Goal: Check status: Check status

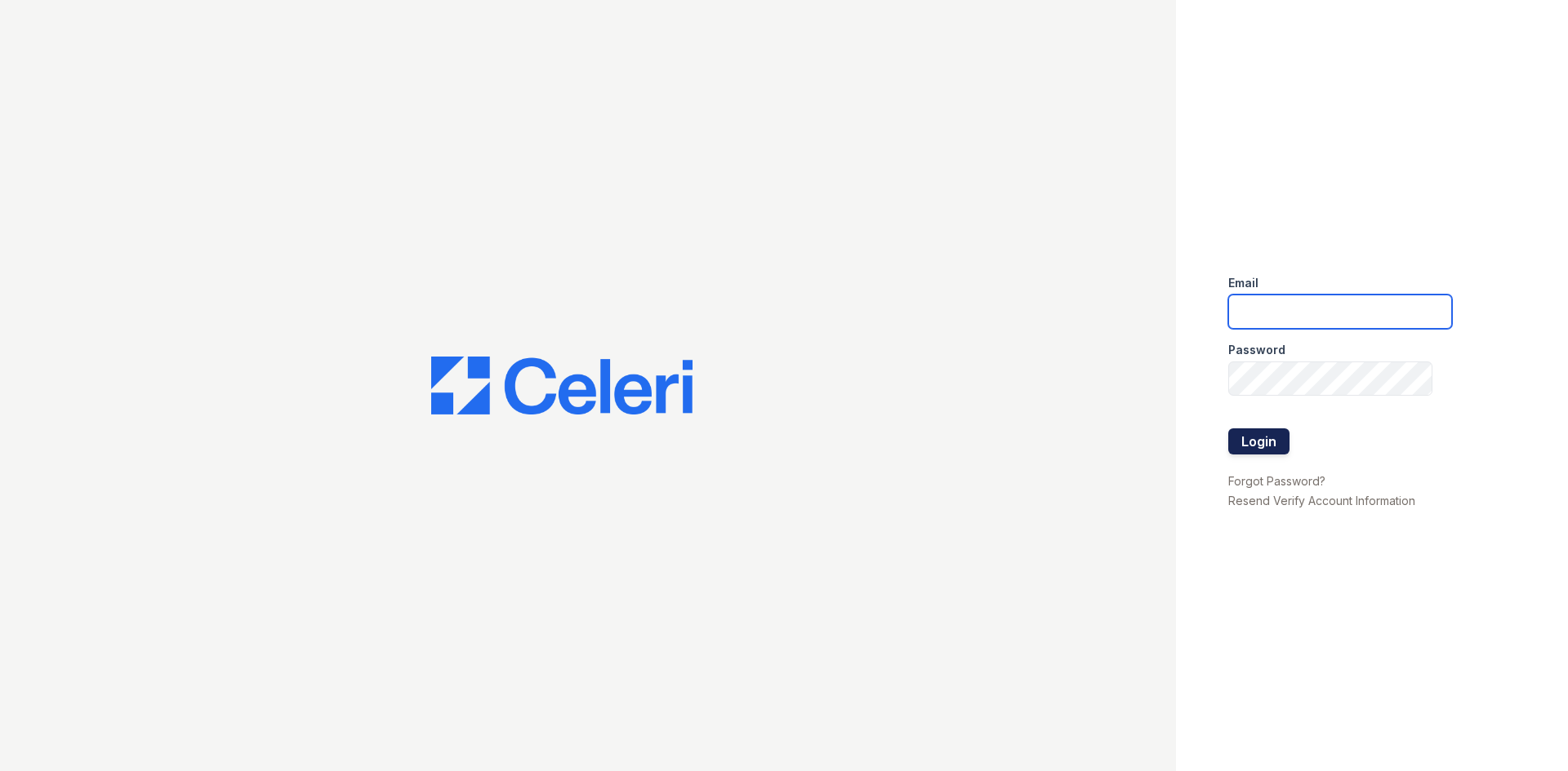
type input "[EMAIL_ADDRESS][DOMAIN_NAME]"
click at [1258, 442] on button "Login" at bounding box center [1258, 442] width 61 height 27
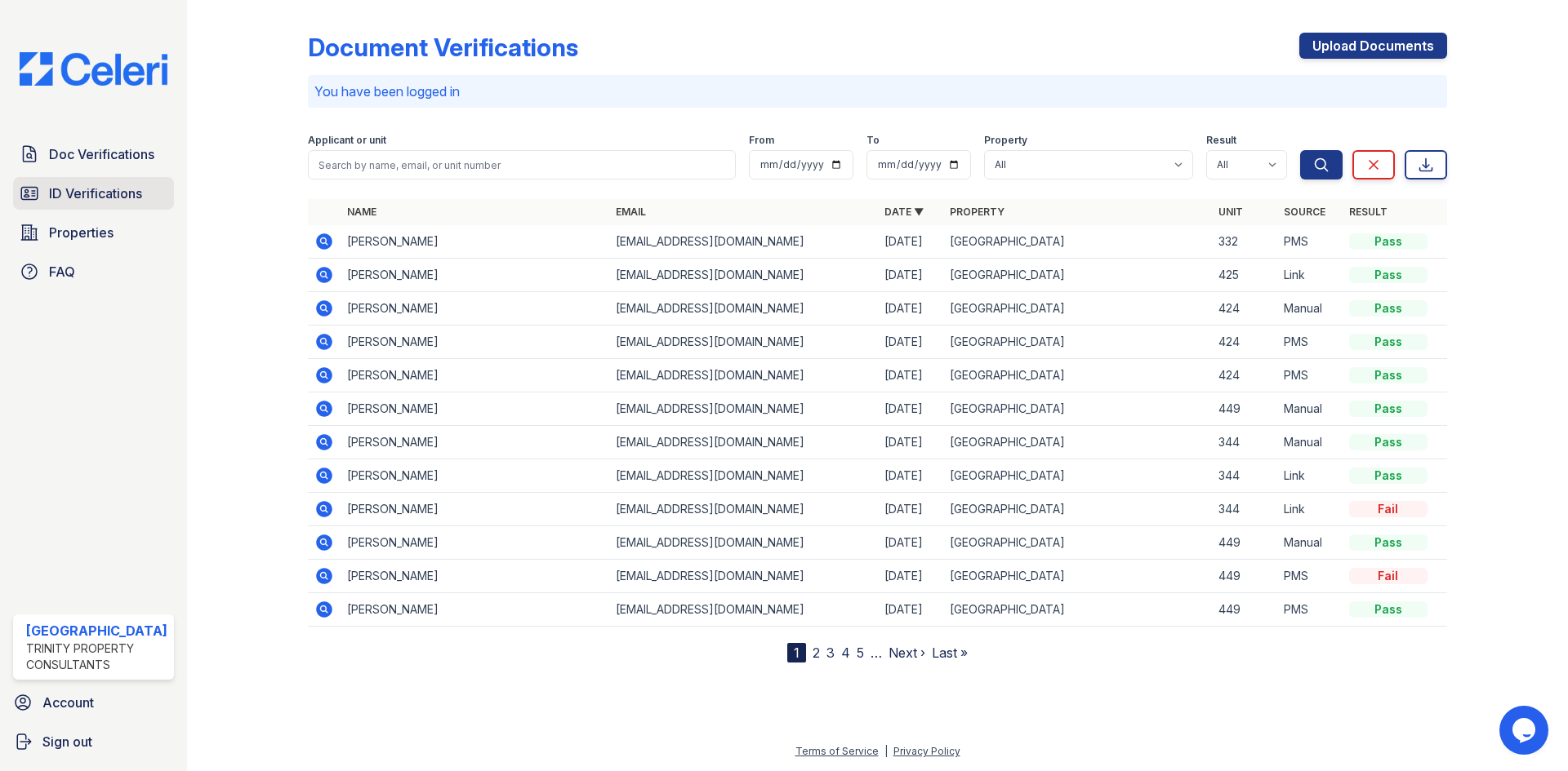
click at [94, 201] on span "ID Verifications" at bounding box center [95, 194] width 93 height 19
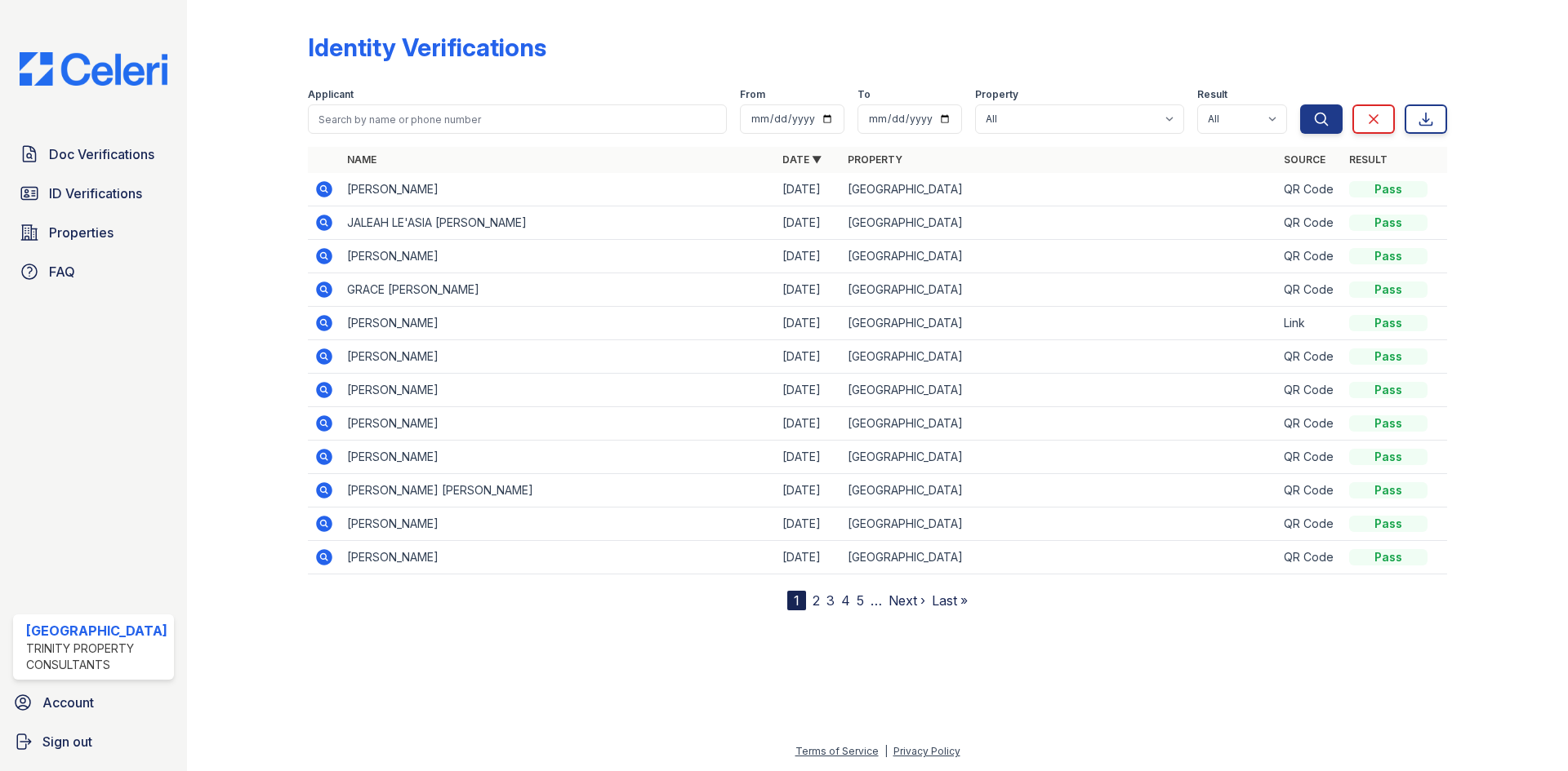
click at [323, 291] on icon at bounding box center [323, 288] width 4 height 4
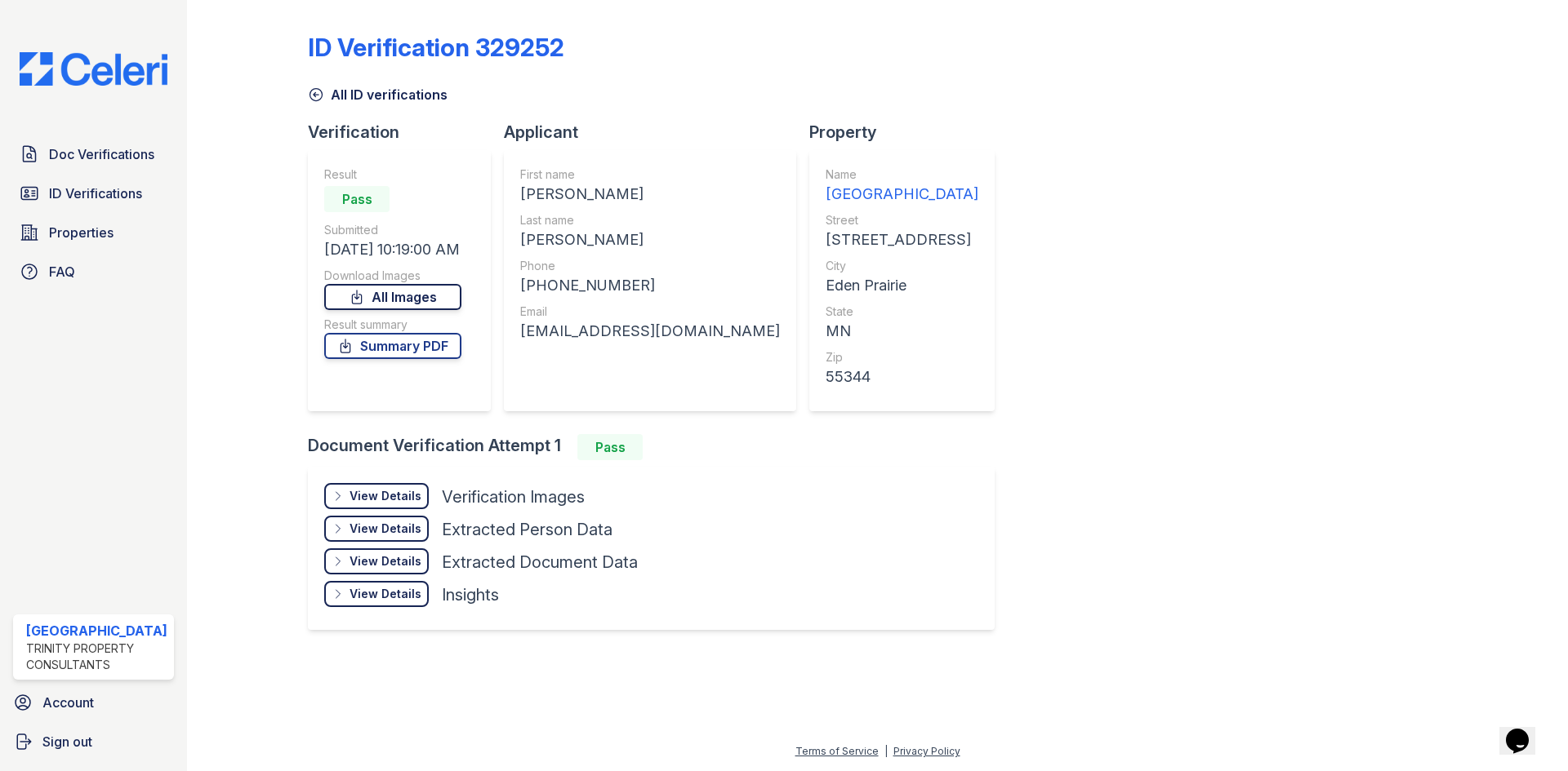
click at [390, 301] on link "All Images" at bounding box center [393, 297] width 137 height 27
click at [424, 348] on link "Summary PDF" at bounding box center [393, 347] width 137 height 27
click at [67, 199] on span "ID Verifications" at bounding box center [95, 194] width 93 height 19
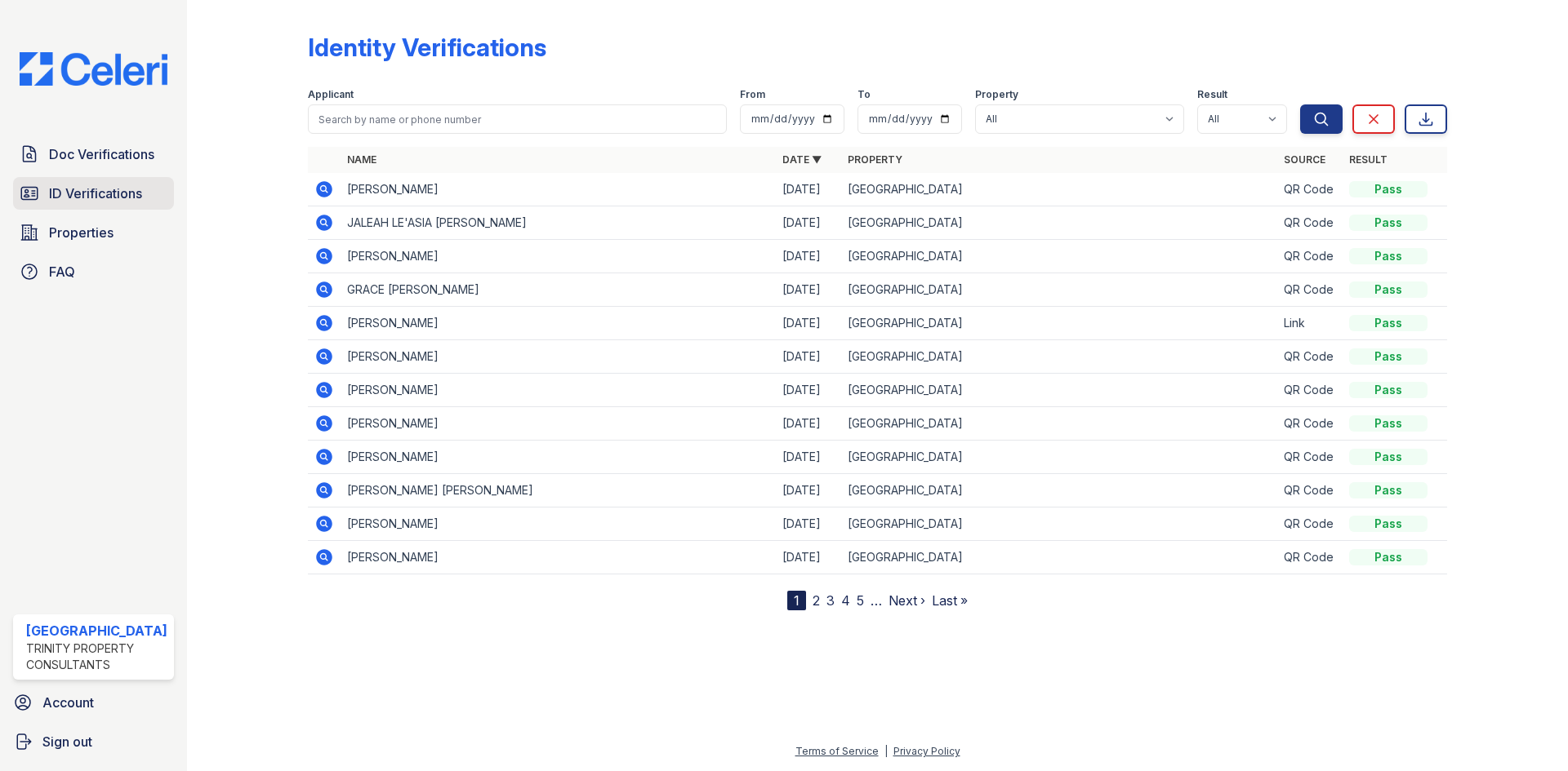
click at [72, 202] on span "ID Verifications" at bounding box center [95, 194] width 93 height 19
click at [80, 190] on span "ID Verifications" at bounding box center [95, 194] width 93 height 19
click at [80, 184] on span "ID Verifications" at bounding box center [95, 194] width 93 height 19
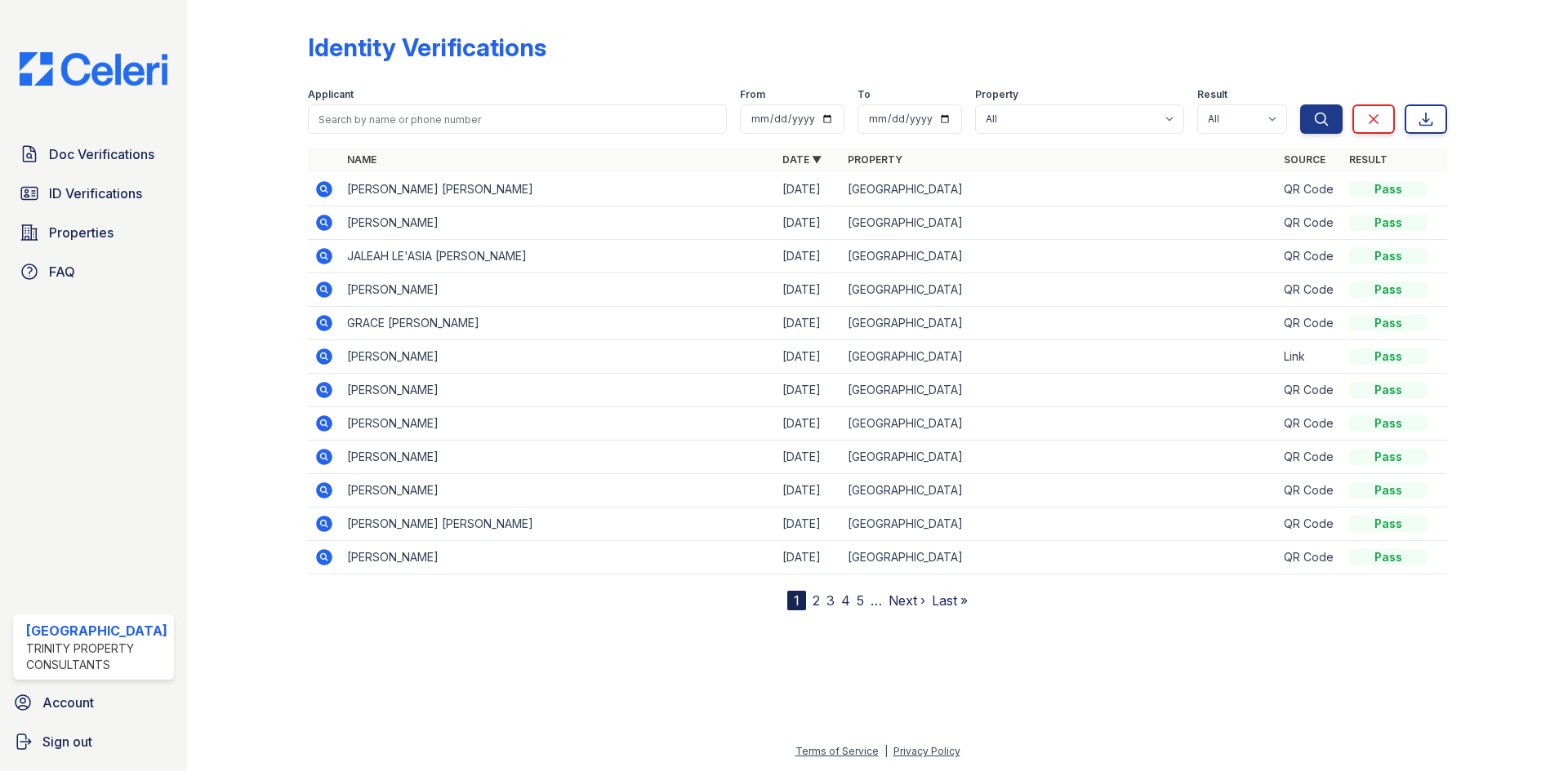
click at [317, 186] on icon at bounding box center [324, 189] width 16 height 16
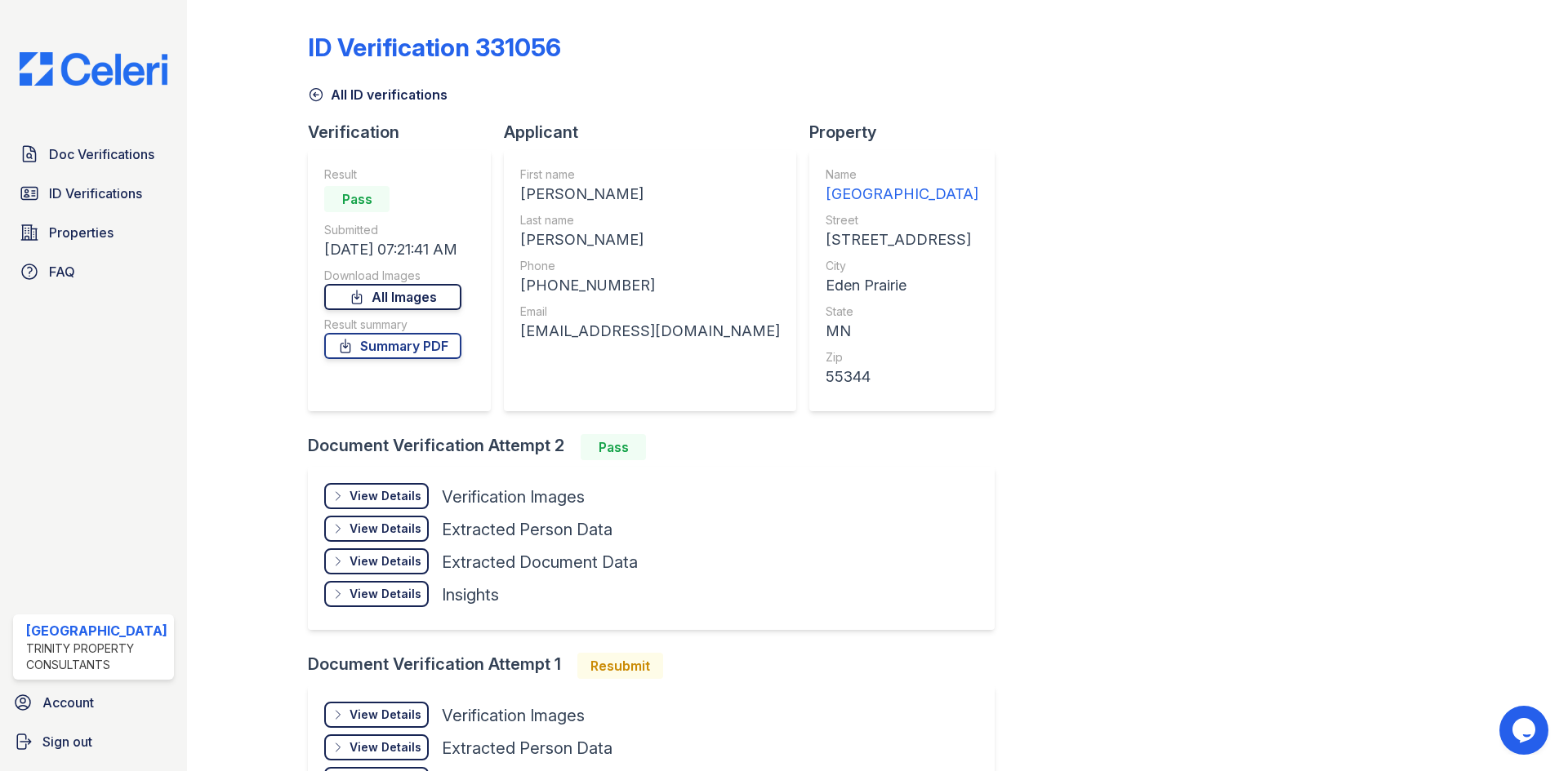
click at [409, 302] on link "All Images" at bounding box center [393, 297] width 137 height 27
click at [398, 347] on link "Summary PDF" at bounding box center [393, 347] width 137 height 27
click at [396, 296] on link "All Images" at bounding box center [393, 297] width 137 height 27
click at [401, 359] on div "Result Pass Submitted 10/01/25 07:21:41 AM Download Images All Images Result su…" at bounding box center [393, 280] width 137 height 228
click at [403, 348] on link "Summary PDF" at bounding box center [393, 347] width 137 height 27
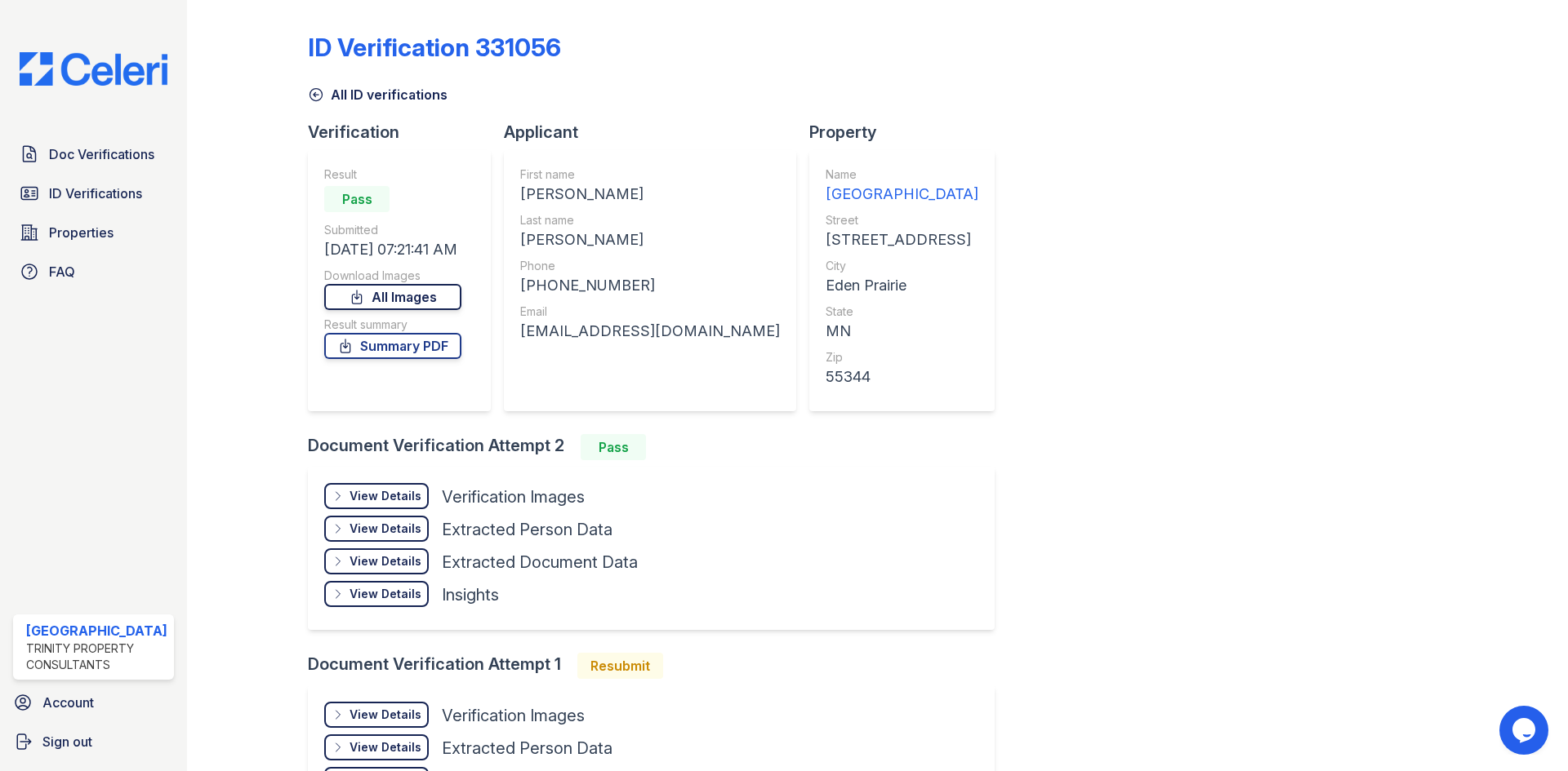
click at [414, 302] on link "All Images" at bounding box center [393, 297] width 137 height 27
click at [101, 189] on span "ID Verifications" at bounding box center [95, 194] width 93 height 19
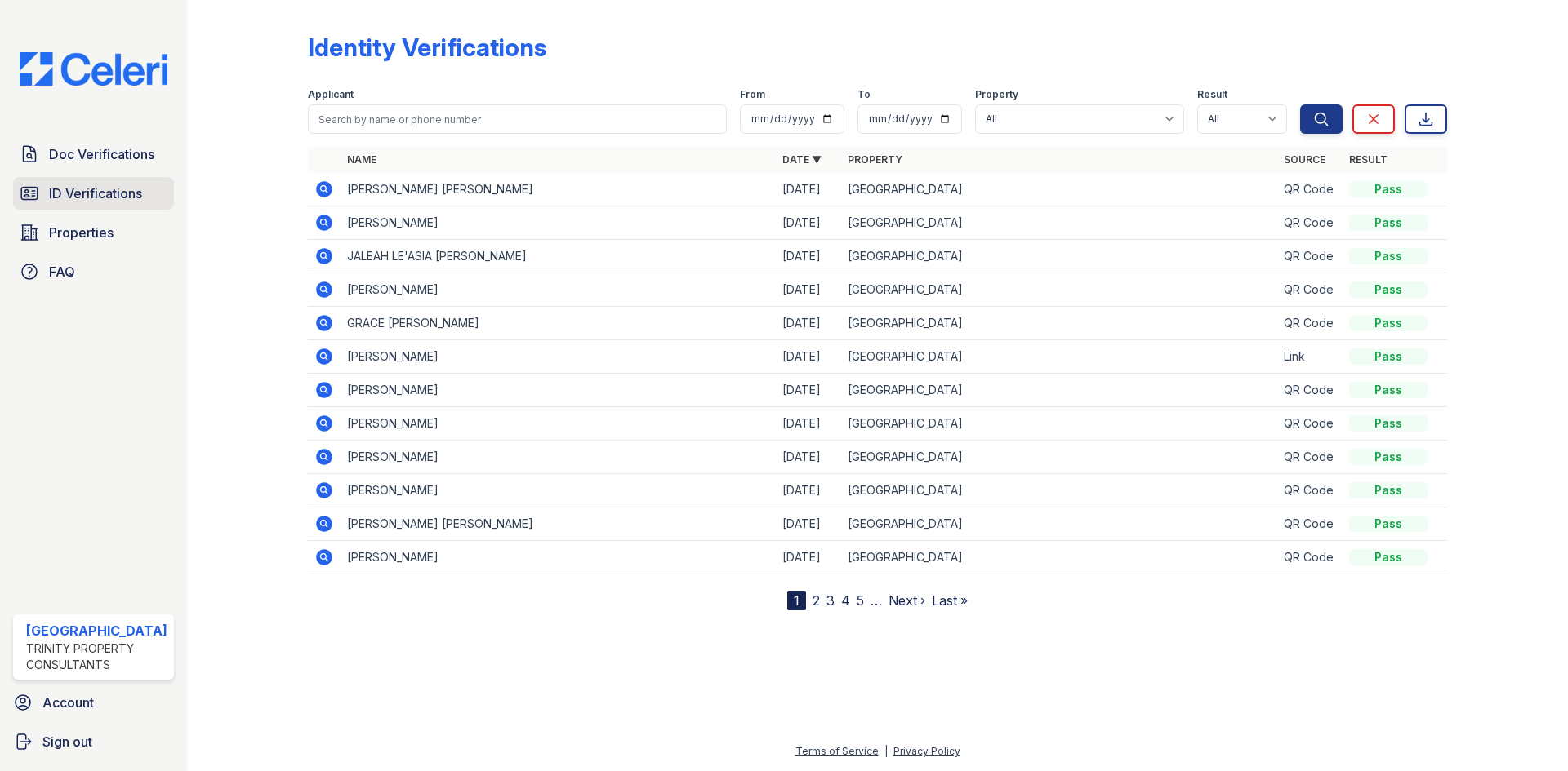
click at [59, 195] on span "ID Verifications" at bounding box center [95, 194] width 93 height 19
click at [814, 603] on link "2" at bounding box center [816, 600] width 7 height 16
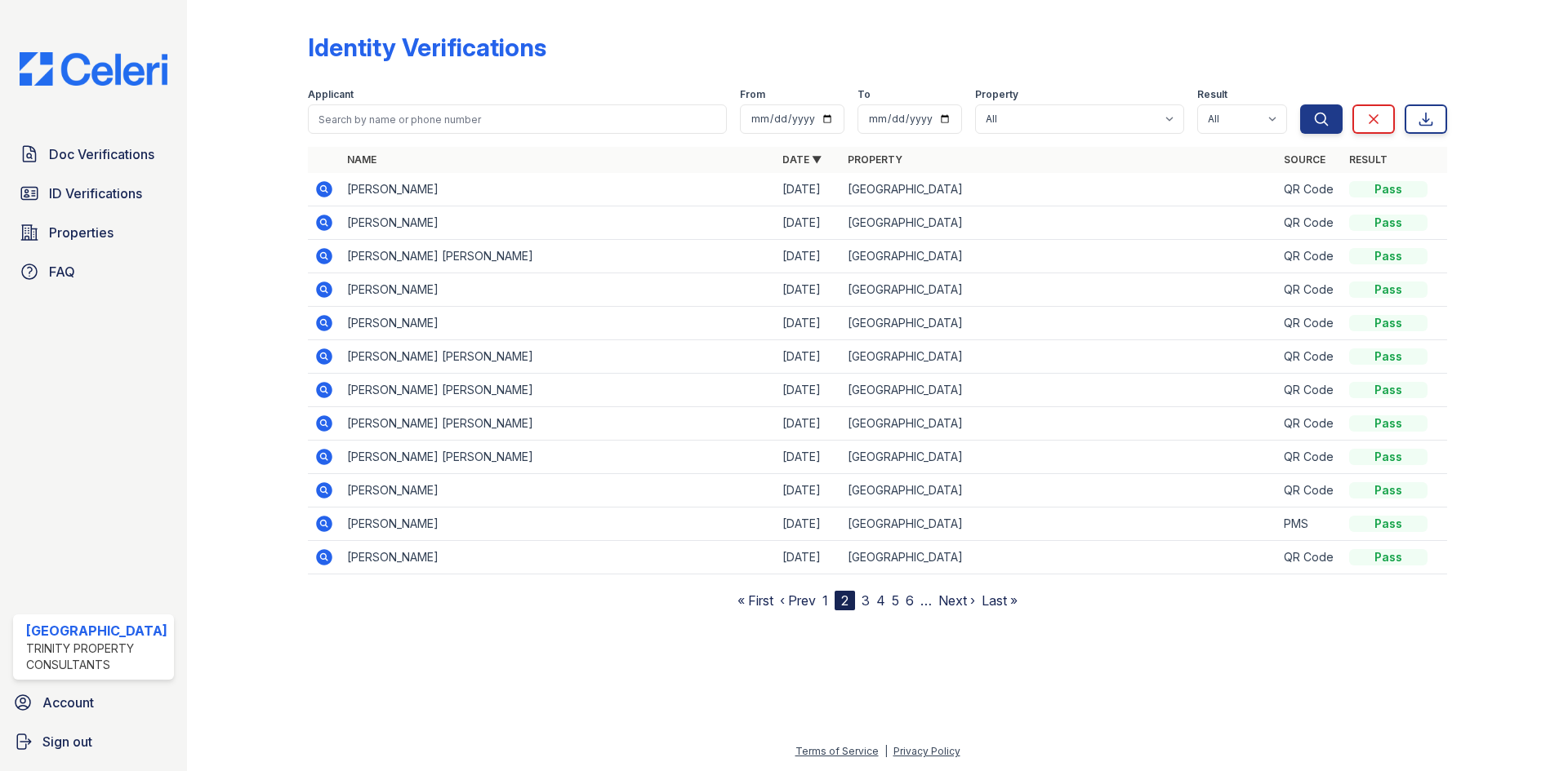
click at [860, 603] on nav "« First ‹ Prev 1 2 3 4 5 6 … Next › Last »" at bounding box center [877, 600] width 280 height 19
click at [864, 603] on link "3" at bounding box center [865, 600] width 8 height 16
click at [885, 599] on link "5" at bounding box center [888, 600] width 7 height 16
